Goal: Information Seeking & Learning: Understand process/instructions

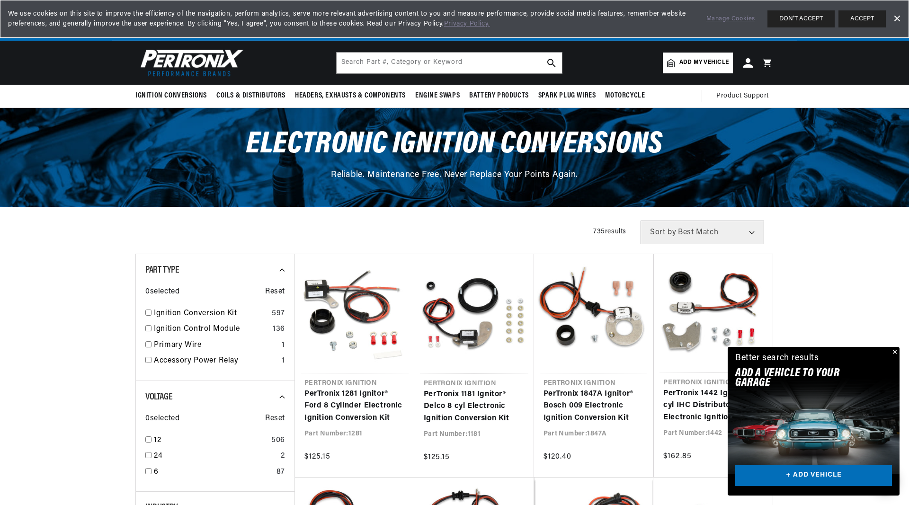
click at [689, 59] on span "Add my vehicle" at bounding box center [703, 62] width 49 height 9
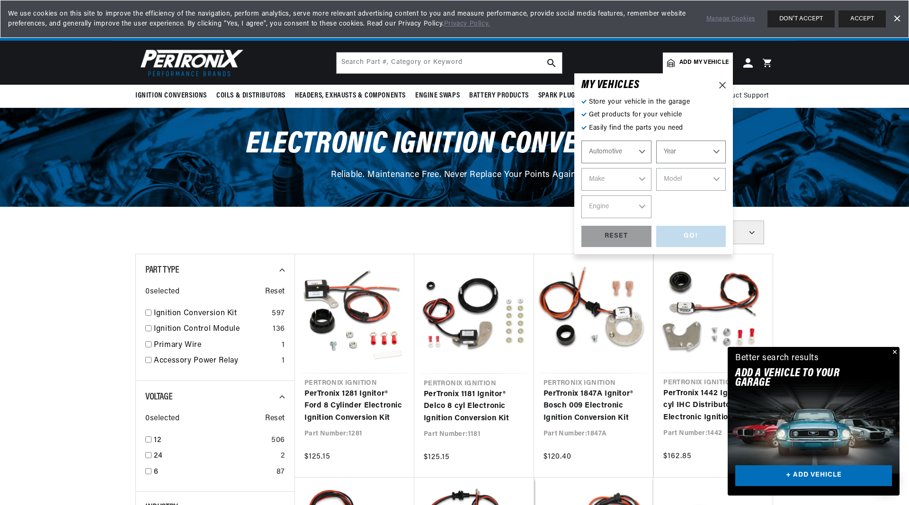
click at [633, 151] on select "Automotive Agricultural Industrial Marine Motorcycle" at bounding box center [616, 152] width 70 height 23
click at [656, 141] on select "Year 2022 2021 2020 2019 2018 2017 2016 2015 2014 2013 2012 2011 2010 2009 2008…" at bounding box center [691, 152] width 70 height 23
select select "1966"
click option "1966" at bounding box center [0, 0] width 0 height 0
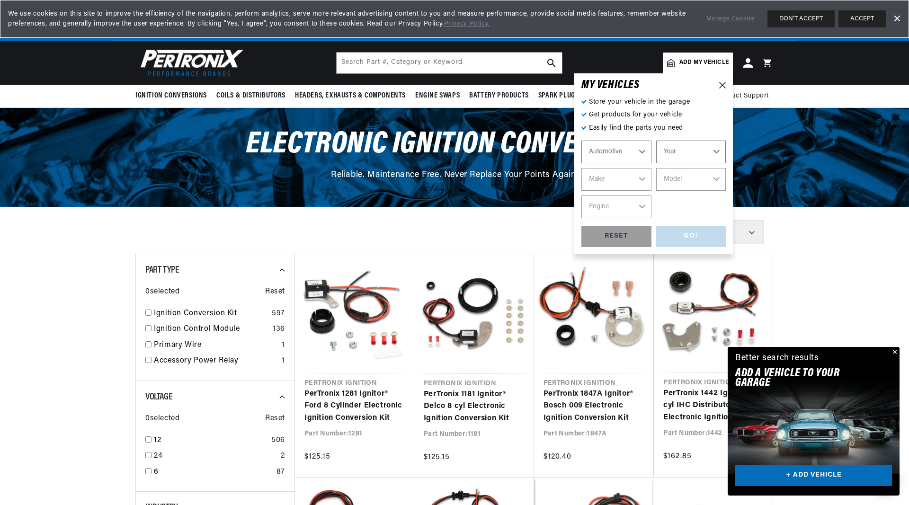
select select "1966"
click at [581, 168] on select "Make Alfa Romeo American Motors Aston Martin Austin Austin Healey Avanti Bentle…" at bounding box center [616, 179] width 70 height 23
select select "Checker"
click option "Checker" at bounding box center [0, 0] width 0 height 0
select select "Checker"
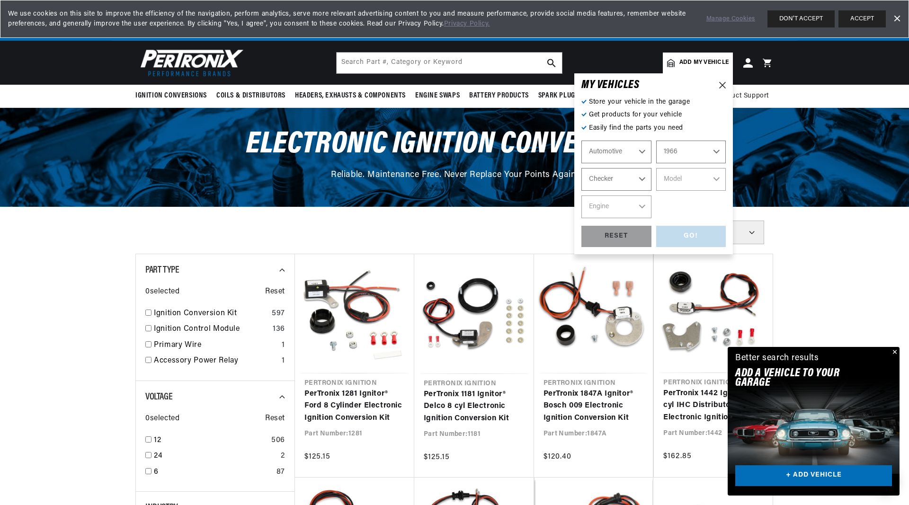
click at [620, 388] on link "PerTronix 1847A Ignitor® Bosch 009 Electronic Ignition Conversion Kit" at bounding box center [593, 406] width 100 height 36
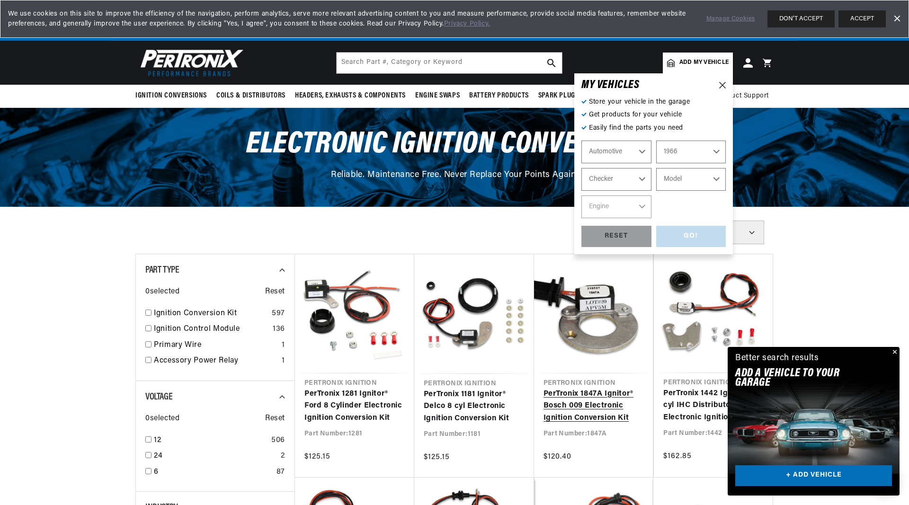
drag, startPoint x: 644, startPoint y: 177, endPoint x: 617, endPoint y: 298, distance: 124.2
click at [619, 388] on link "PerTronix 1847A Ignitor® Bosch 009 Electronic Ignition Conversion Kit" at bounding box center [593, 406] width 100 height 36
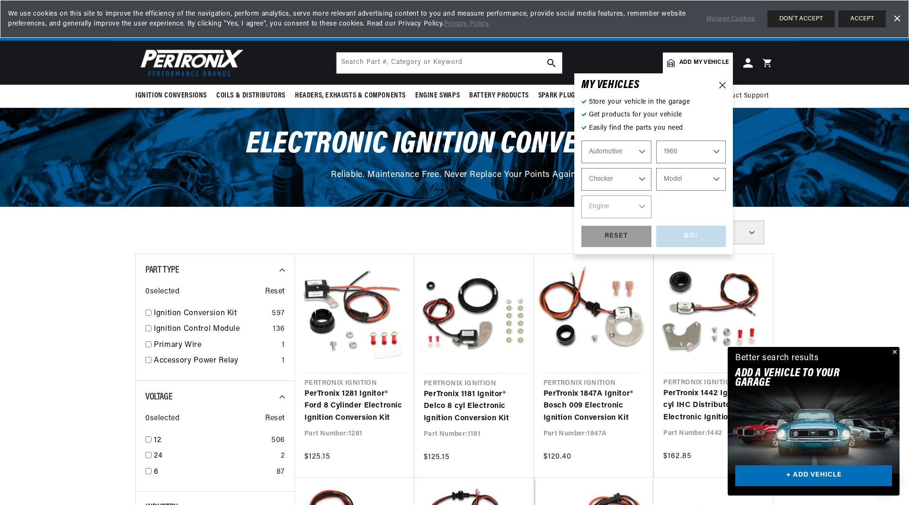
scroll to position [0, 27]
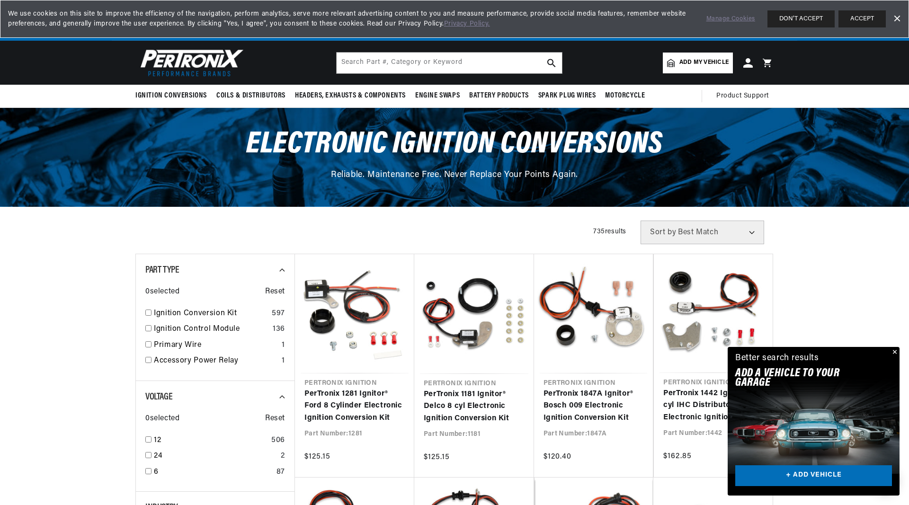
click at [716, 61] on span "Add my vehicle" at bounding box center [703, 62] width 49 height 9
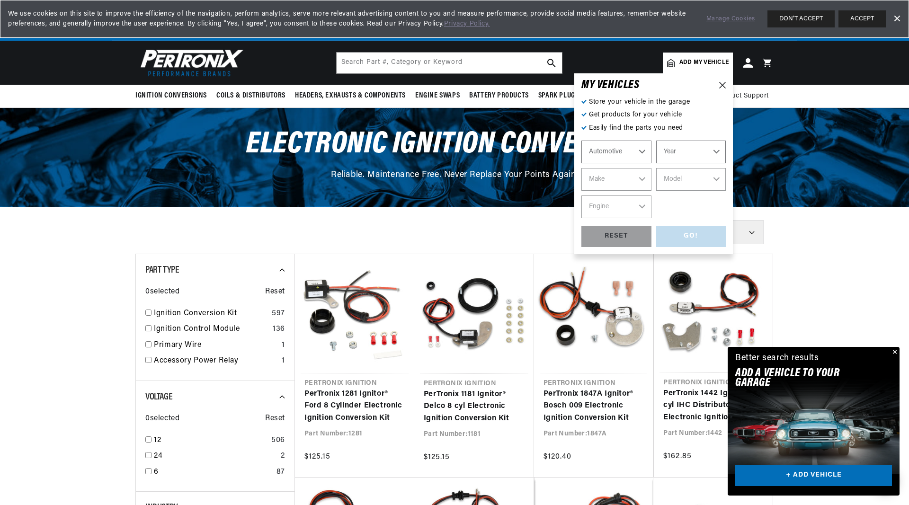
click at [656, 141] on select "Year 2022 2021 2020 2019 2018 2017 2016 2015 2014 2013 2012 2011 2010 2009 2008…" at bounding box center [691, 152] width 70 height 23
select select "1956"
click option "1956" at bounding box center [0, 0] width 0 height 0
click at [656, 141] on select "2022 2021 2020 2019 2018 2017 2016 2015 2014 2013 2012 2011 2010 2009 2008 2007…" at bounding box center [691, 152] width 70 height 23
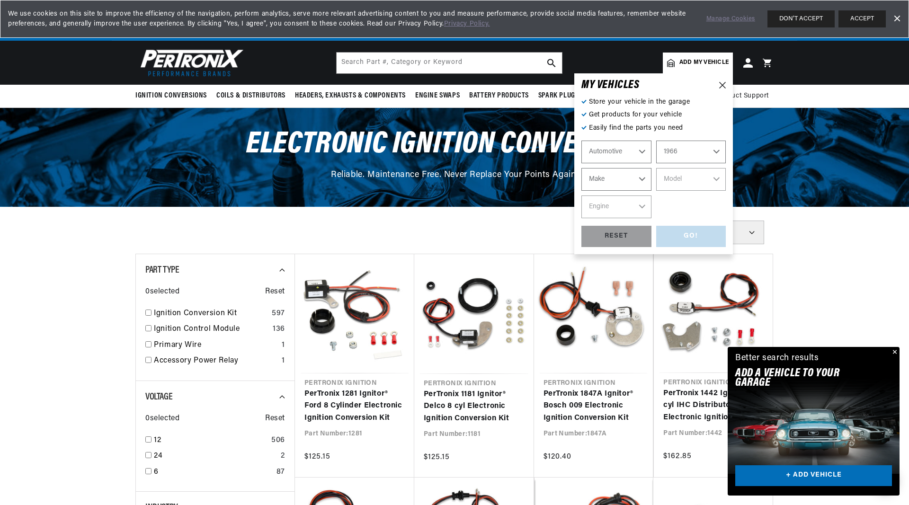
click option "1966" at bounding box center [0, 0] width 0 height 0
select select "1966"
click at [581, 168] on select "Make Alfa Romeo American Motors Aston Martin Austin Austin Healey Avanti Bentle…" at bounding box center [616, 179] width 70 height 23
select select "Cadillac"
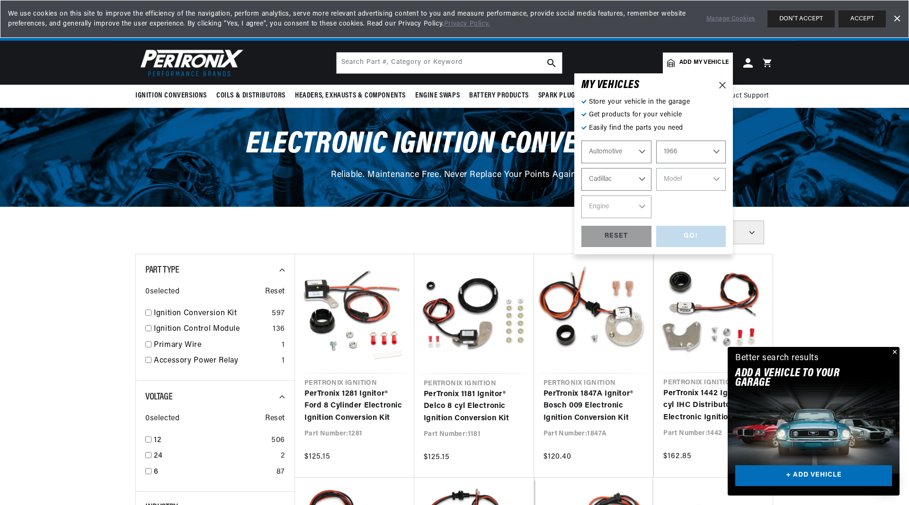
click option "Cadillac" at bounding box center [0, 0] width 0 height 0
select select "Cadillac"
click at [656, 168] on select "Model Calais DeVille Eldorado Fleetwood" at bounding box center [691, 179] width 70 height 23
select select "Eldorado"
click option "Eldorado" at bounding box center [0, 0] width 0 height 0
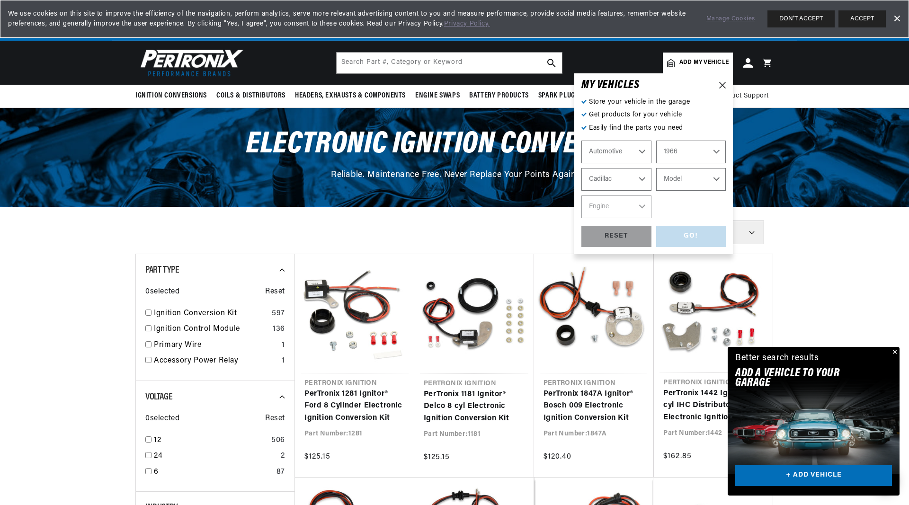
select select "Eldorado"
click at [643, 203] on select "Engine 7.0L" at bounding box center [616, 207] width 70 height 23
select select "7.0L"
click option "7.0L" at bounding box center [0, 0] width 0 height 0
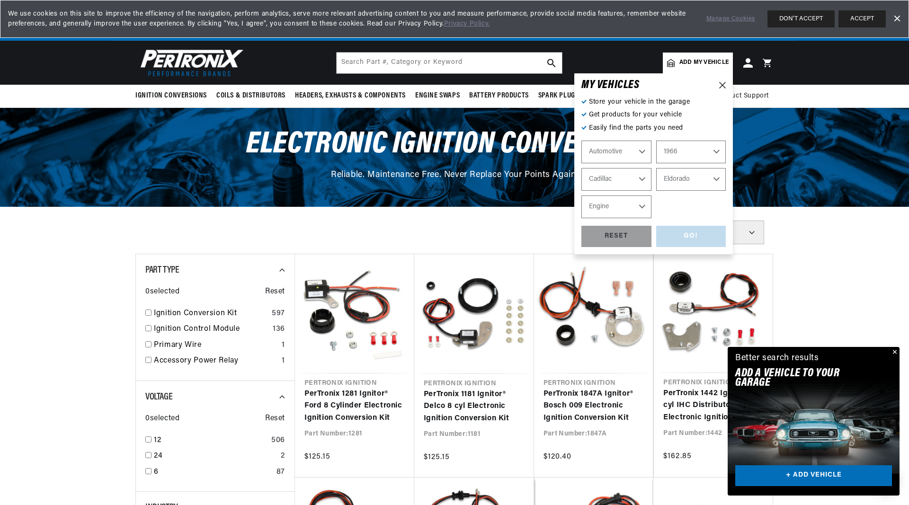
select select "7.0L"
click at [687, 235] on div "GO!" at bounding box center [691, 236] width 70 height 21
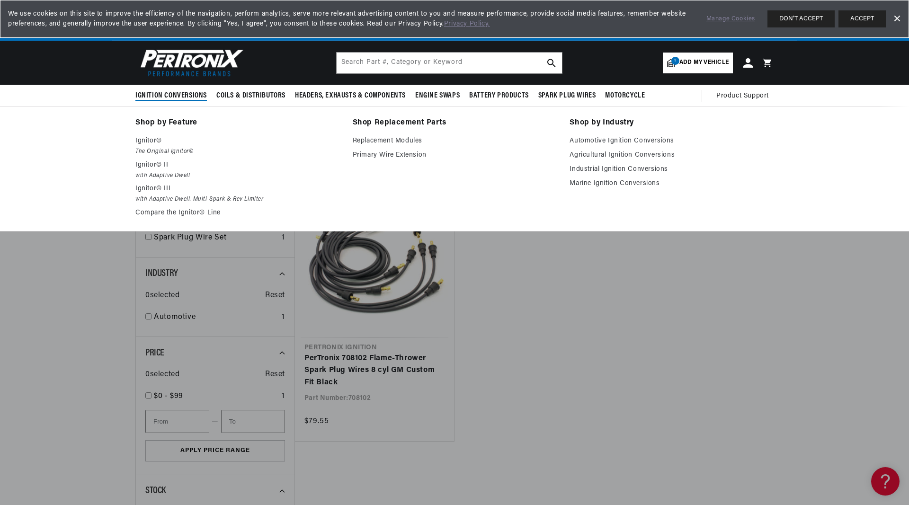
click at [189, 95] on span "Ignition Conversions" at bounding box center [170, 96] width 71 height 10
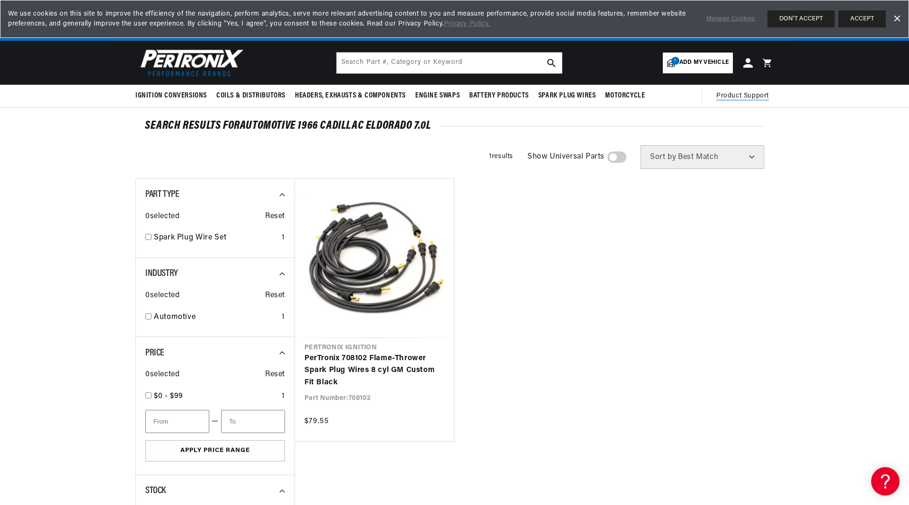
scroll to position [0, 591]
click at [706, 62] on span "Add my vehicle" at bounding box center [703, 62] width 49 height 9
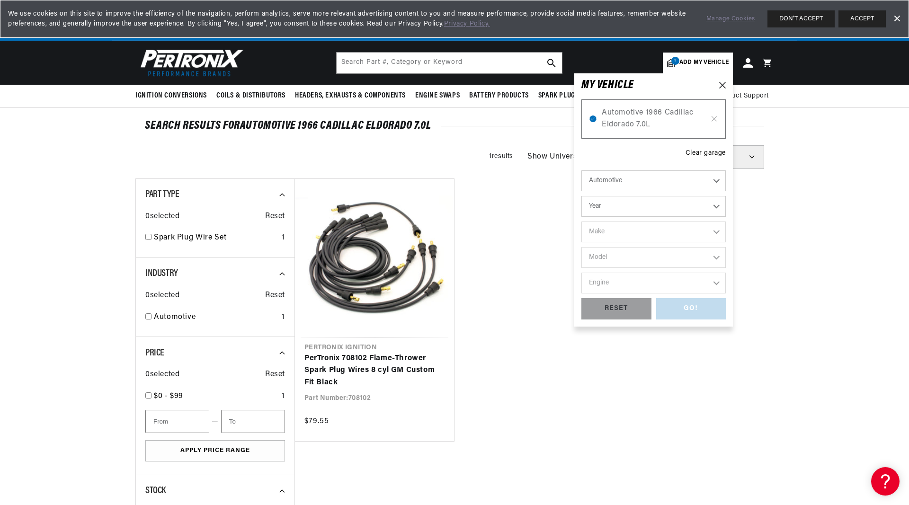
scroll to position [0, 1183]
click at [679, 311] on div "GO! RESET" at bounding box center [653, 308] width 144 height 21
click at [723, 85] on icon at bounding box center [722, 85] width 7 height 7
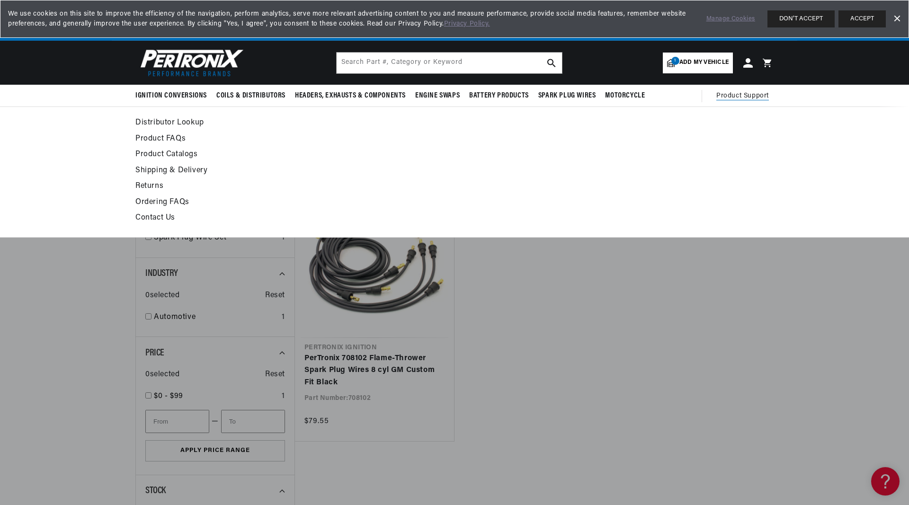
click at [754, 103] on summary "Product Support" at bounding box center [744, 96] width 57 height 23
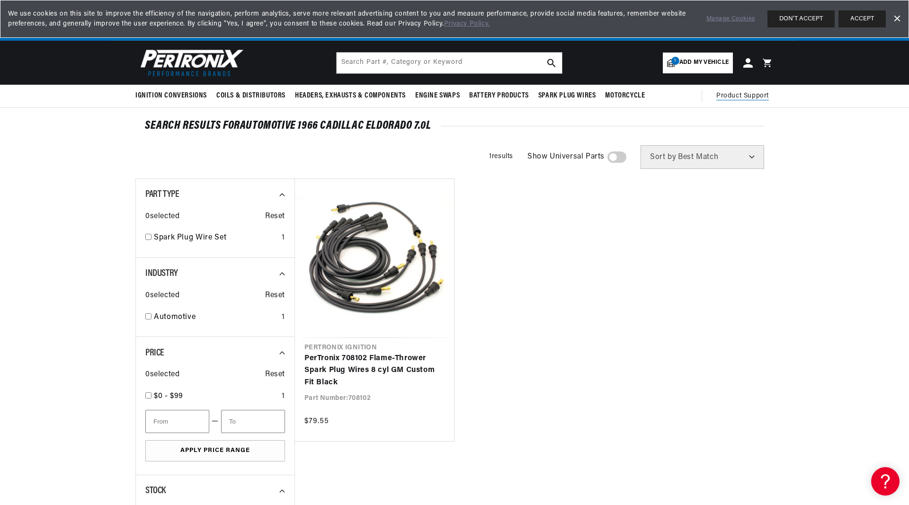
scroll to position [0, 591]
click at [753, 93] on span "Product Support" at bounding box center [742, 96] width 53 height 10
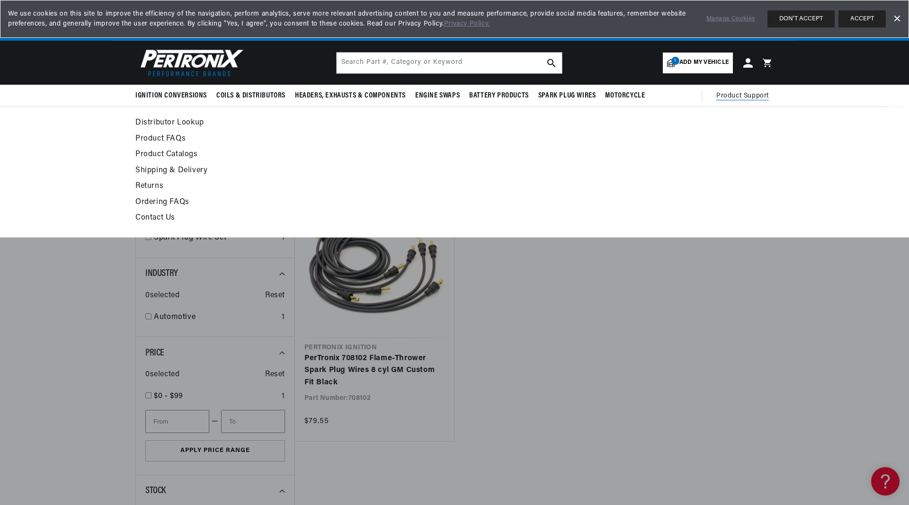
scroll to position [0, 1183]
click at [151, 140] on link "Product FAQs" at bounding box center [367, 139] width 465 height 13
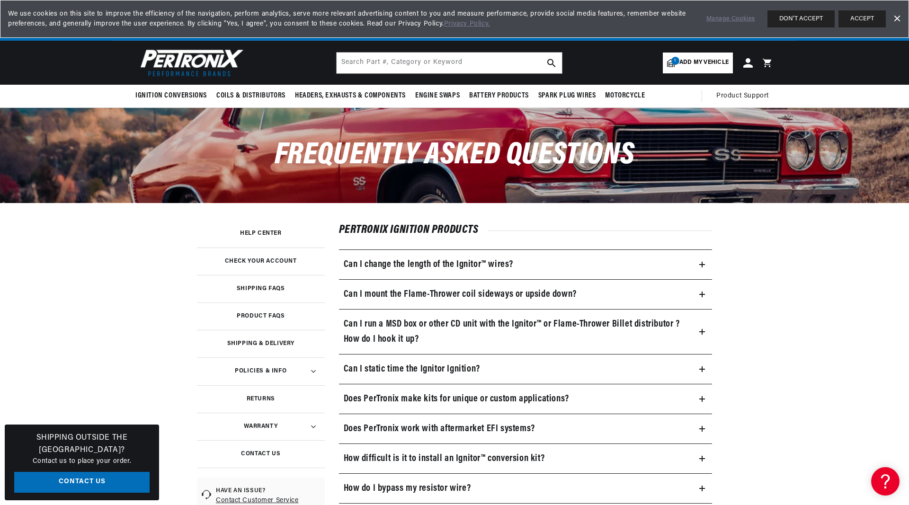
scroll to position [0, 591]
click at [866, 18] on button "ACCEPT" at bounding box center [861, 18] width 47 height 17
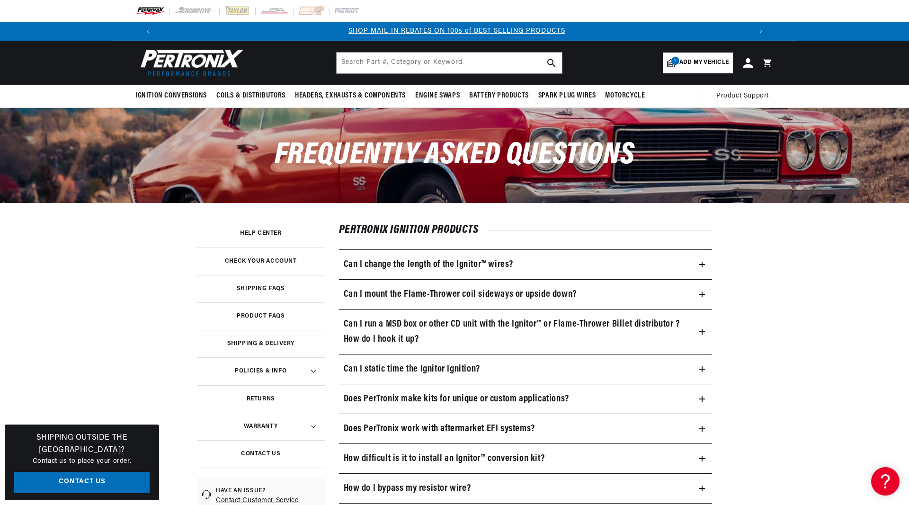
click at [712, 57] on link "1 Add my vehicle" at bounding box center [698, 63] width 70 height 21
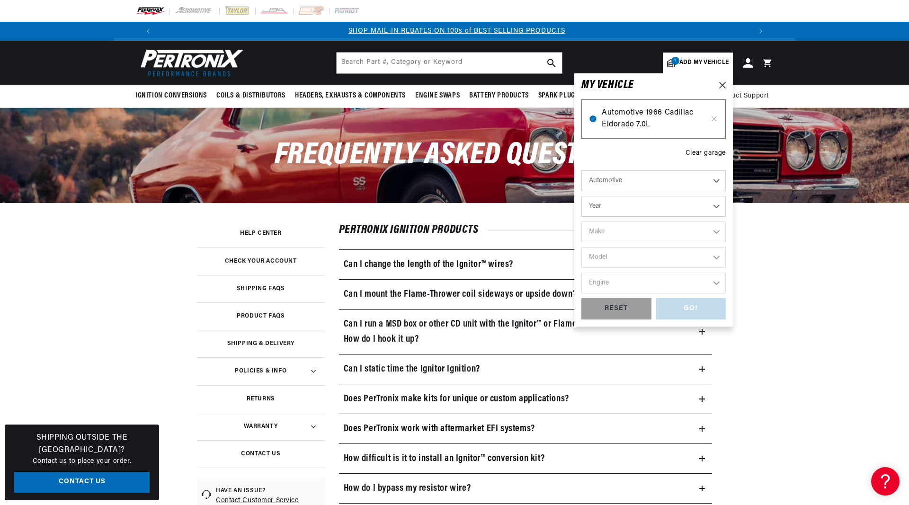
click at [677, 117] on span "Automotive 1966 Cadillac Eldorado 7.0L" at bounding box center [654, 119] width 104 height 24
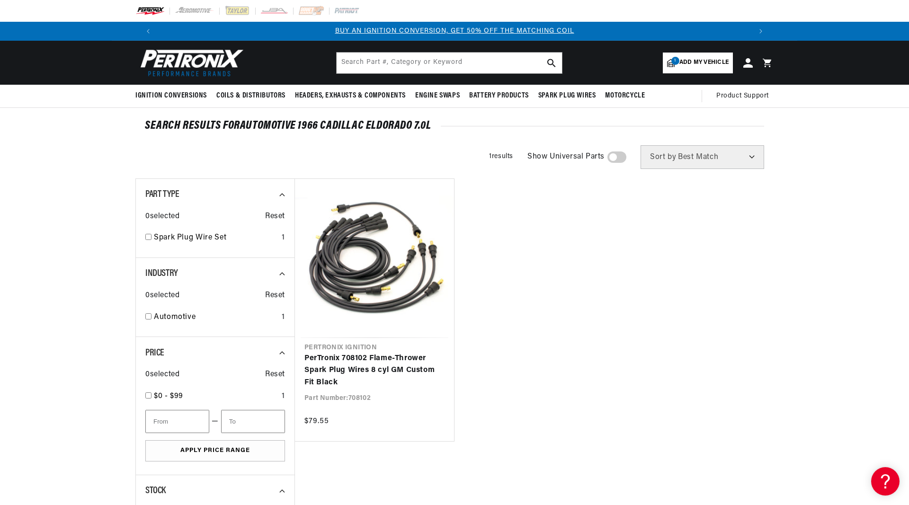
click at [626, 158] on span at bounding box center [616, 156] width 19 height 11
click at [615, 159] on input "checkbox" at bounding box center [612, 159] width 6 height 0
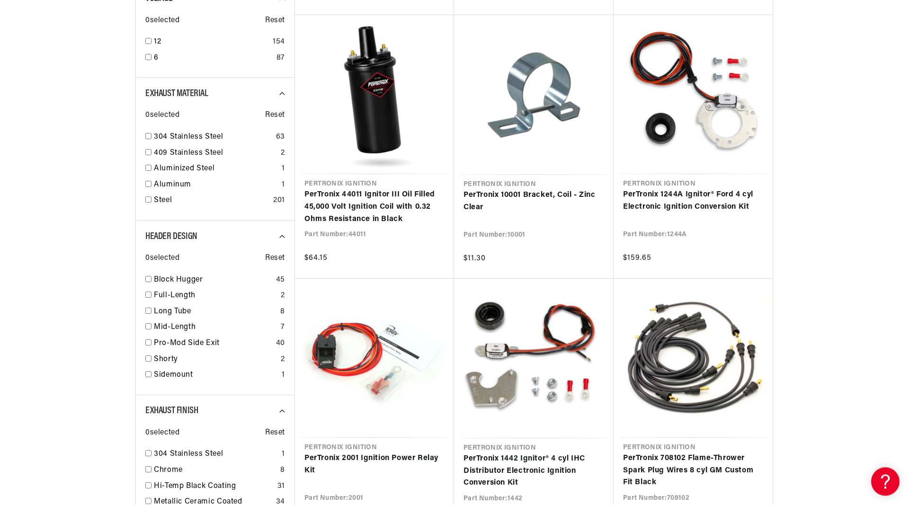
scroll to position [724, 0]
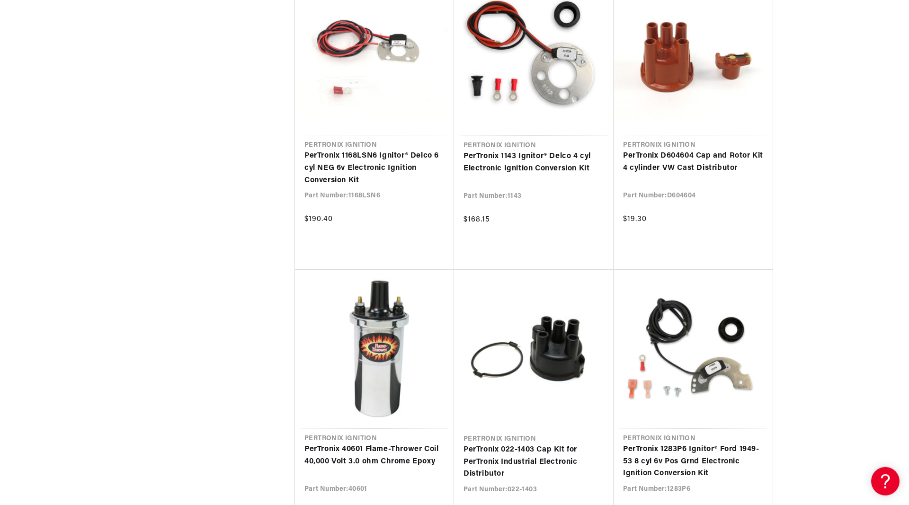
scroll to position [3139, 0]
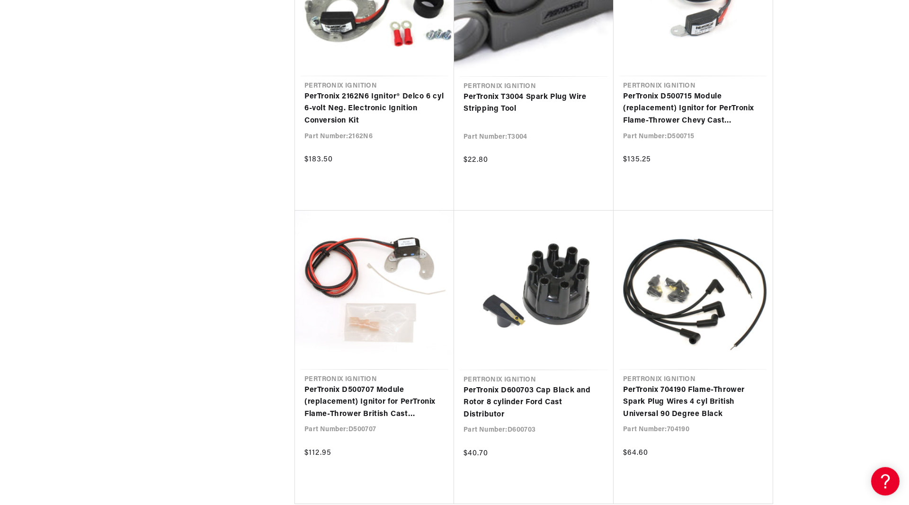
scroll to position [4394, 0]
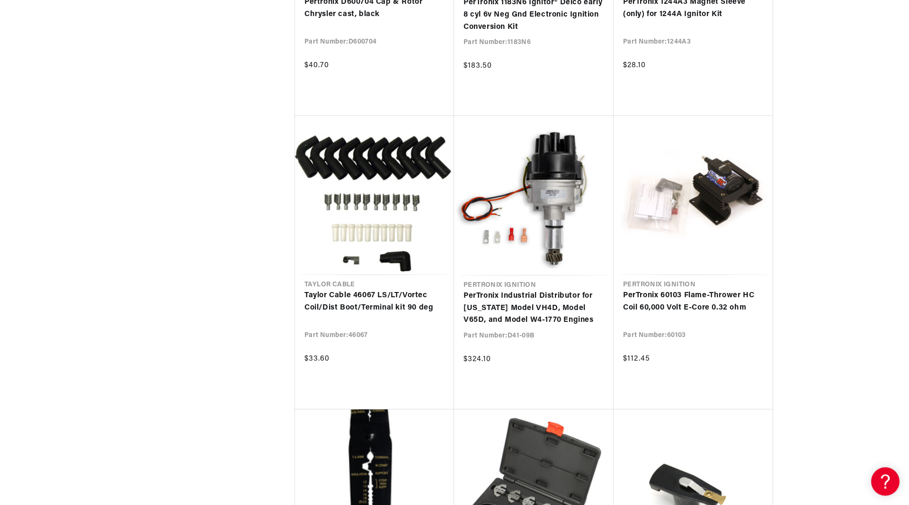
scroll to position [5408, 0]
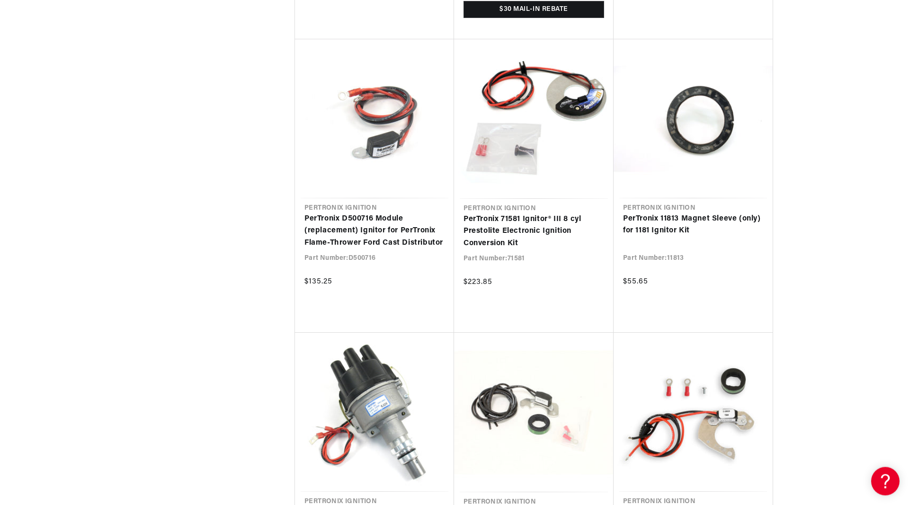
scroll to position [6615, 0]
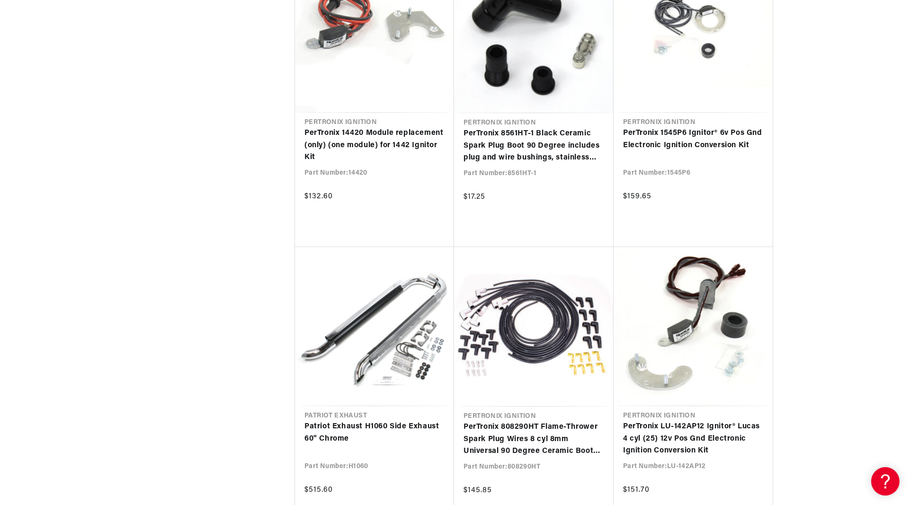
scroll to position [7629, 0]
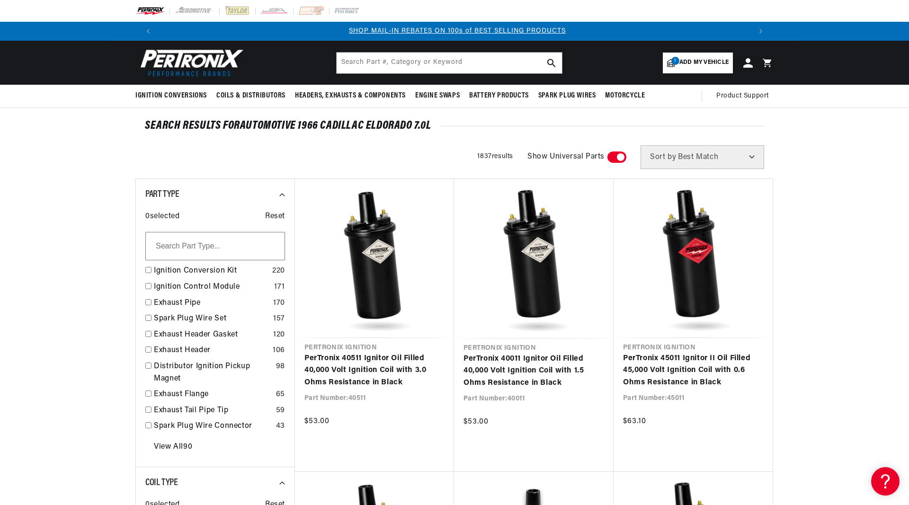
scroll to position [0, 591]
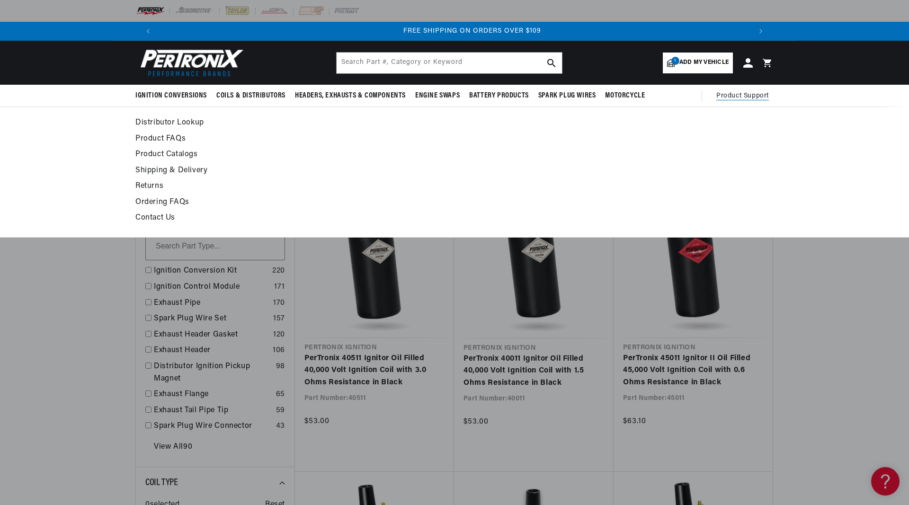
click at [146, 219] on link "Contact Us" at bounding box center [367, 218] width 465 height 13
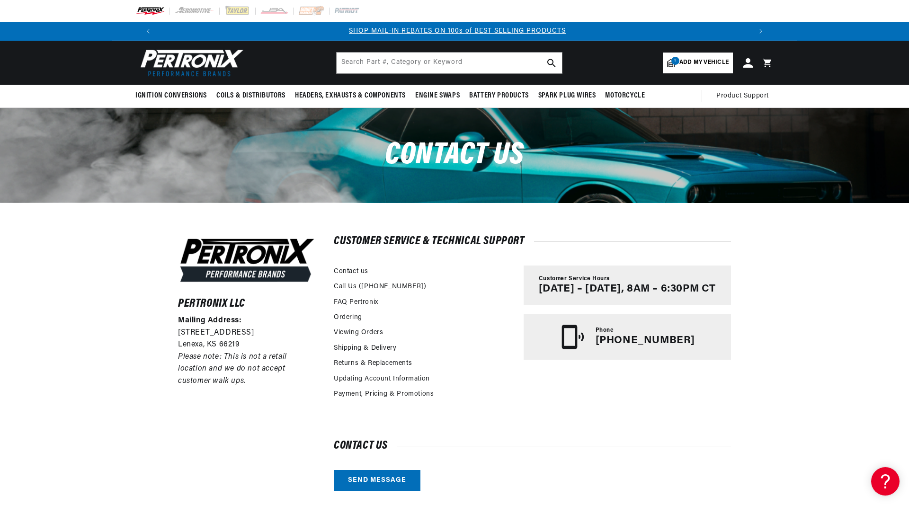
scroll to position [0, 591]
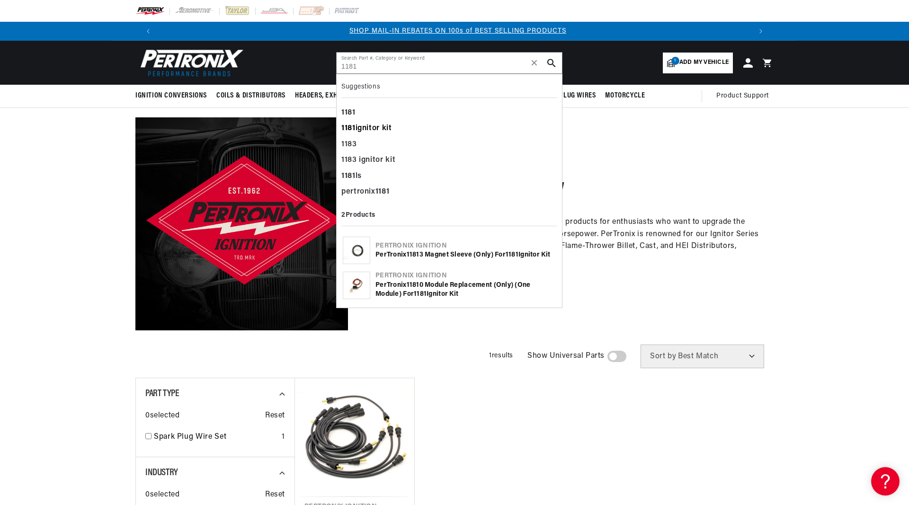
scroll to position [0, 591]
type input "1181"
click at [385, 127] on div "1181 ignitor kit" at bounding box center [449, 129] width 216 height 16
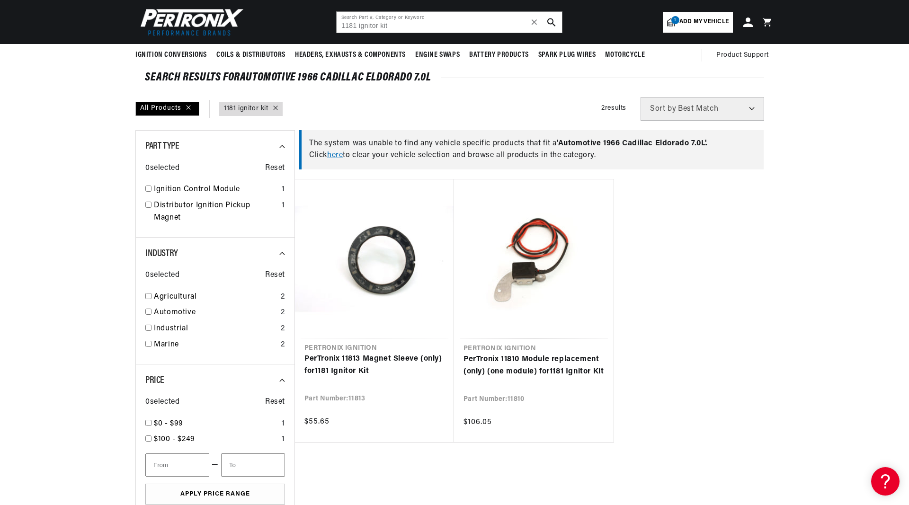
scroll to position [0, 591]
click at [413, 26] on input "1181 ignitor kit" at bounding box center [449, 22] width 225 height 21
click at [531, 26] on input "1181 ignitor kit" at bounding box center [449, 22] width 225 height 21
click at [534, 22] on span "✕" at bounding box center [534, 22] width 9 height 0
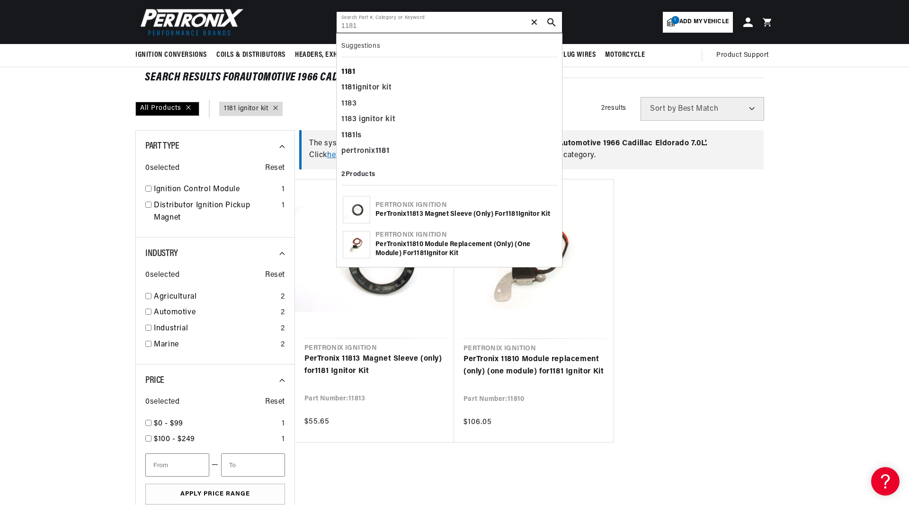
type input "1181"
click at [347, 71] on b "1181" at bounding box center [348, 72] width 14 height 8
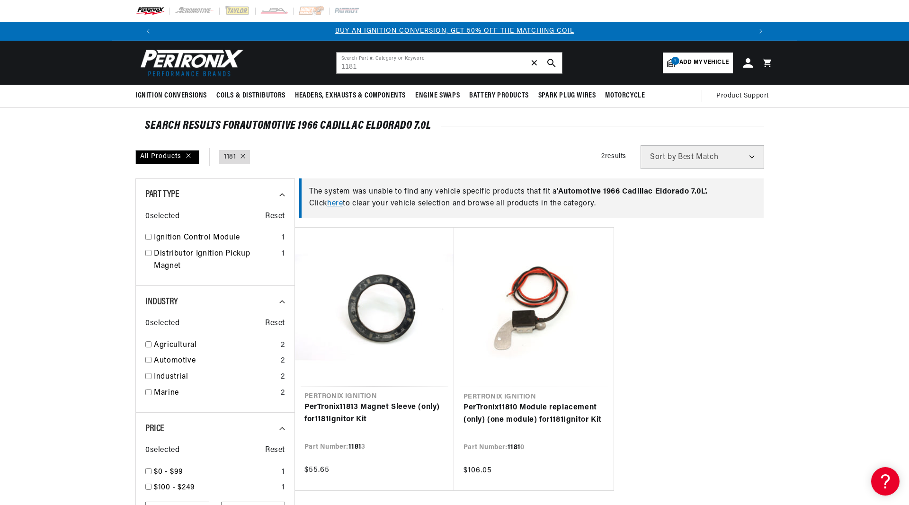
click at [340, 203] on link "here" at bounding box center [335, 204] width 16 height 8
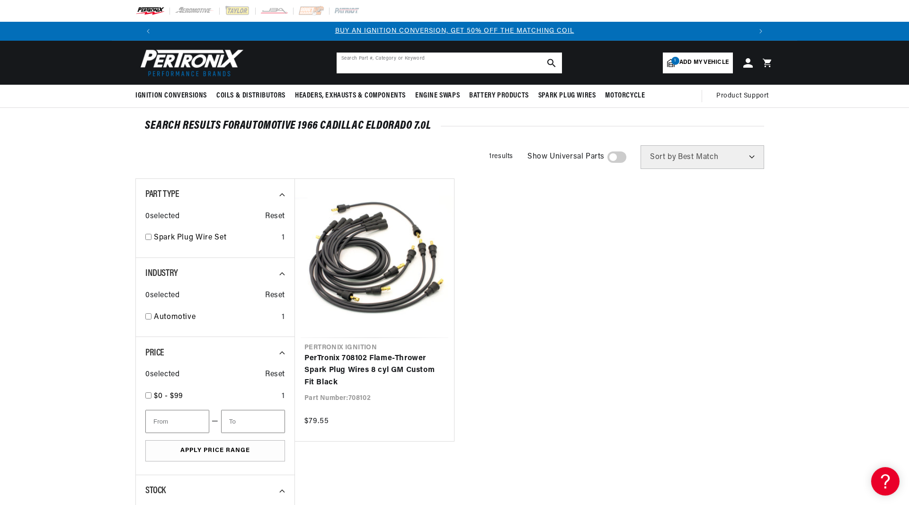
click at [467, 60] on input "text" at bounding box center [449, 63] width 225 height 21
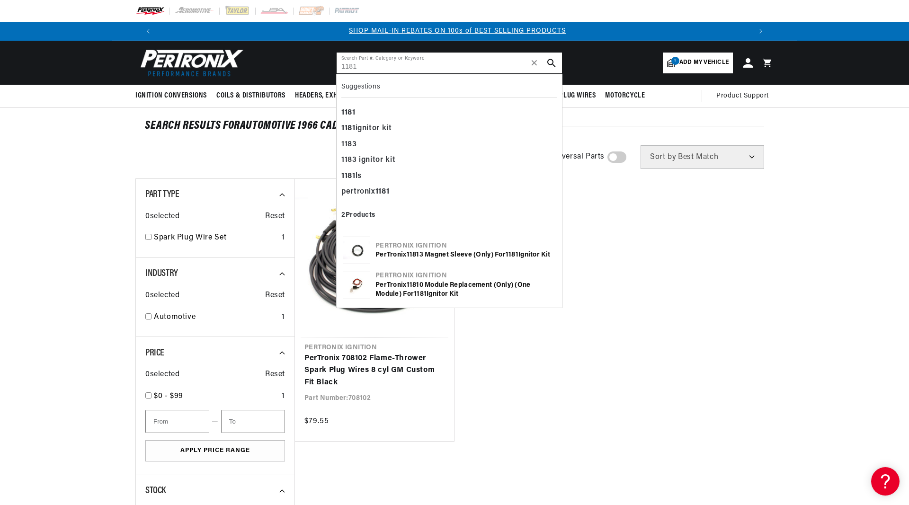
scroll to position [0, 591]
type input "1181"
click at [356, 107] on div "1181" at bounding box center [449, 113] width 216 height 16
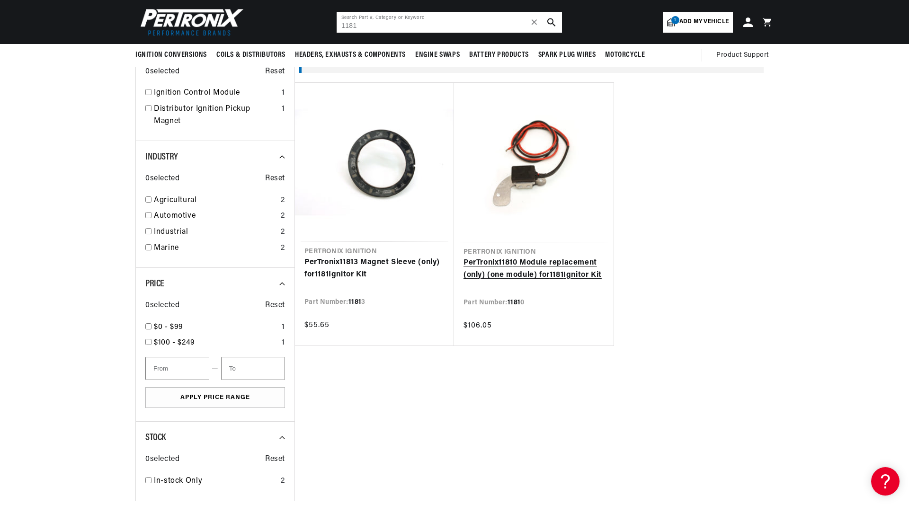
scroll to position [0, 1183]
click at [510, 261] on link "PerTronix 1181 0 Module replacement (only) (one module) for 1181 Ignitor Kit" at bounding box center [533, 269] width 141 height 24
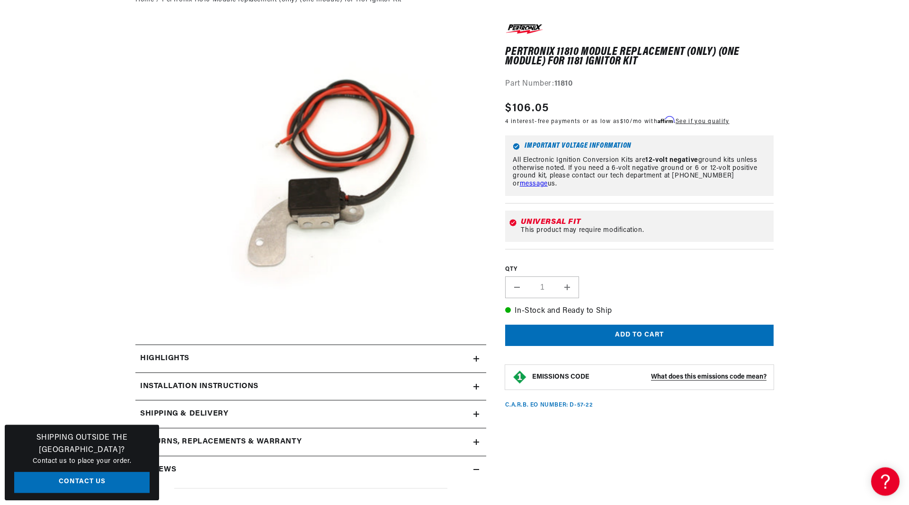
scroll to position [145, 0]
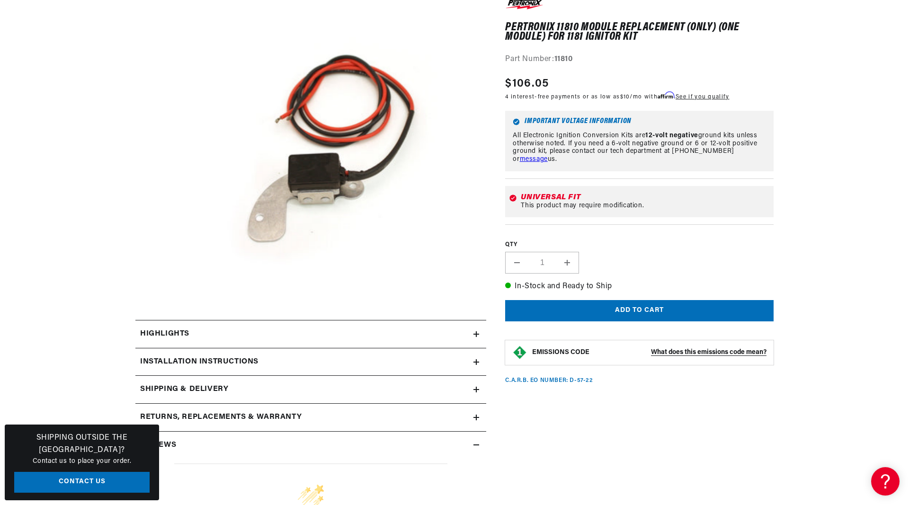
click at [217, 362] on h2 "Installation instructions" at bounding box center [199, 362] width 118 height 12
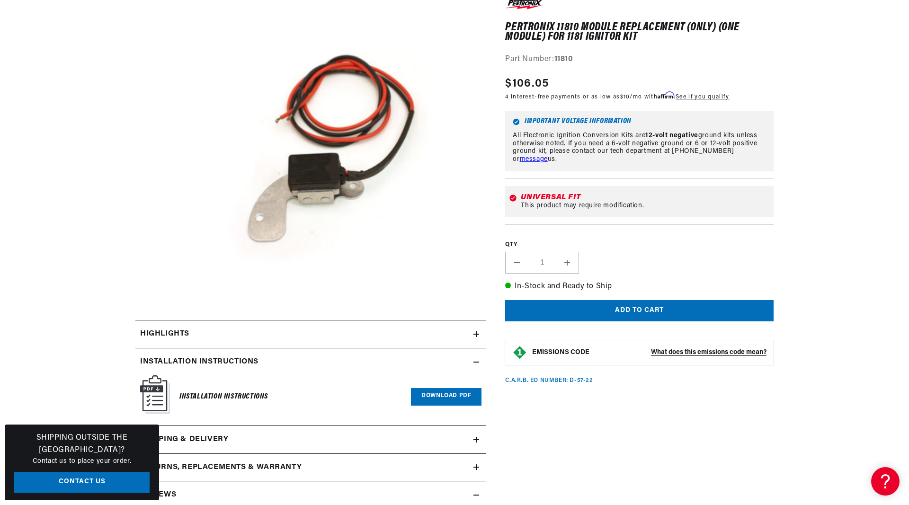
scroll to position [0, 1183]
click at [430, 393] on link "Download PDF" at bounding box center [446, 397] width 71 height 18
